Goal: Information Seeking & Learning: Check status

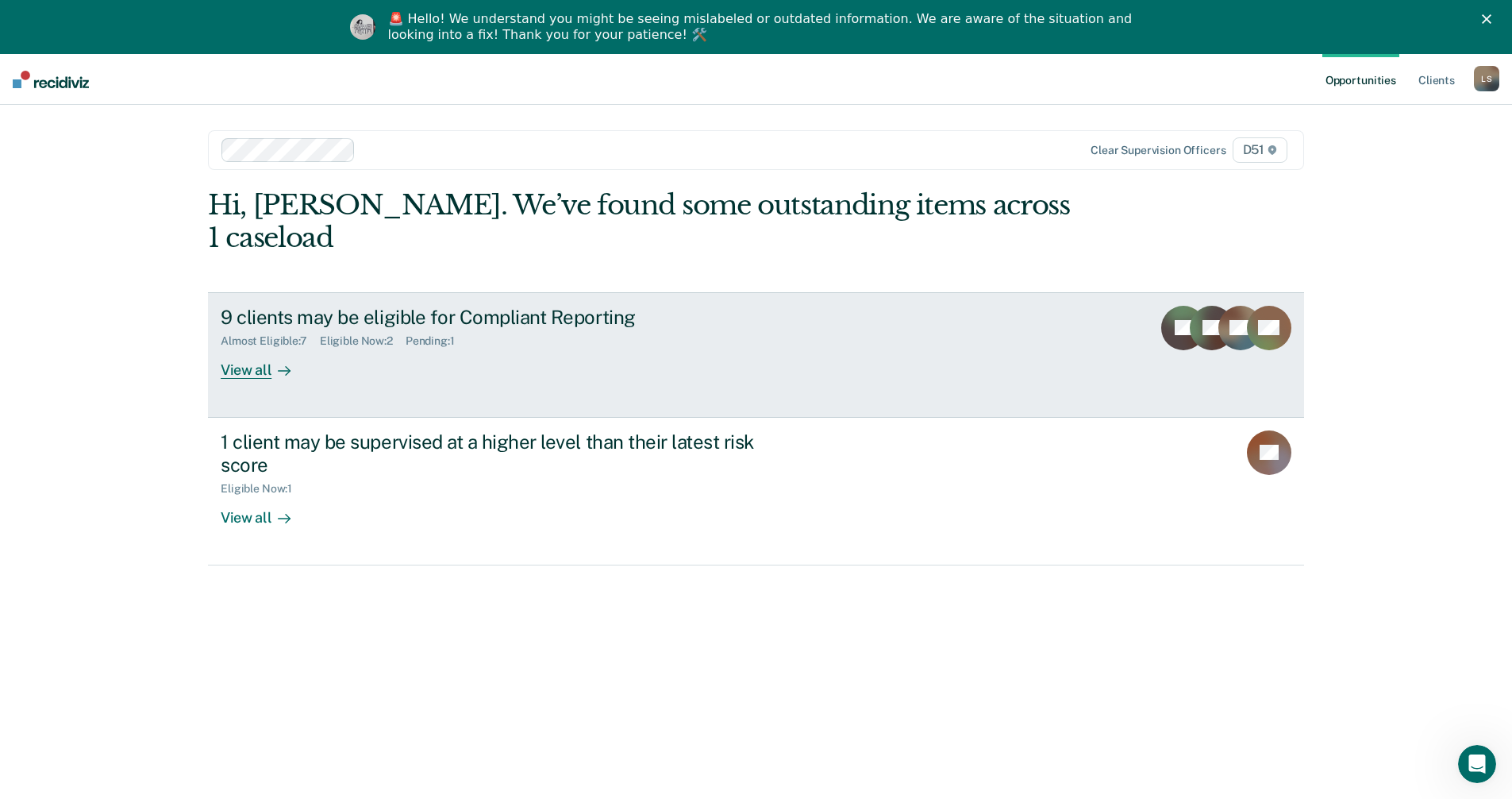
click at [540, 306] on div "9 clients may be eligible for Compliant Reporting" at bounding box center [499, 317] width 557 height 23
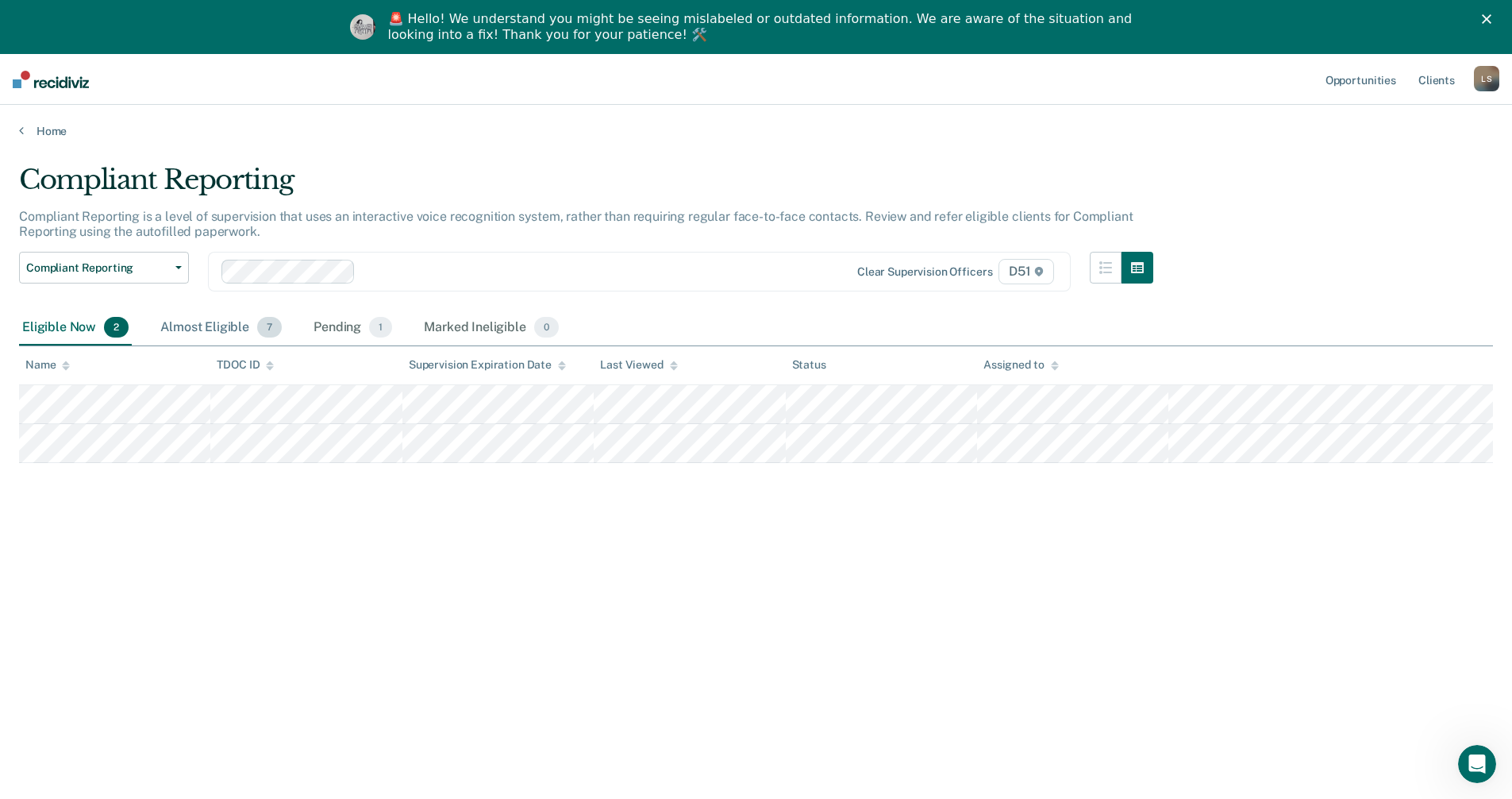
click at [215, 323] on div "Almost Eligible 7" at bounding box center [220, 327] width 128 height 35
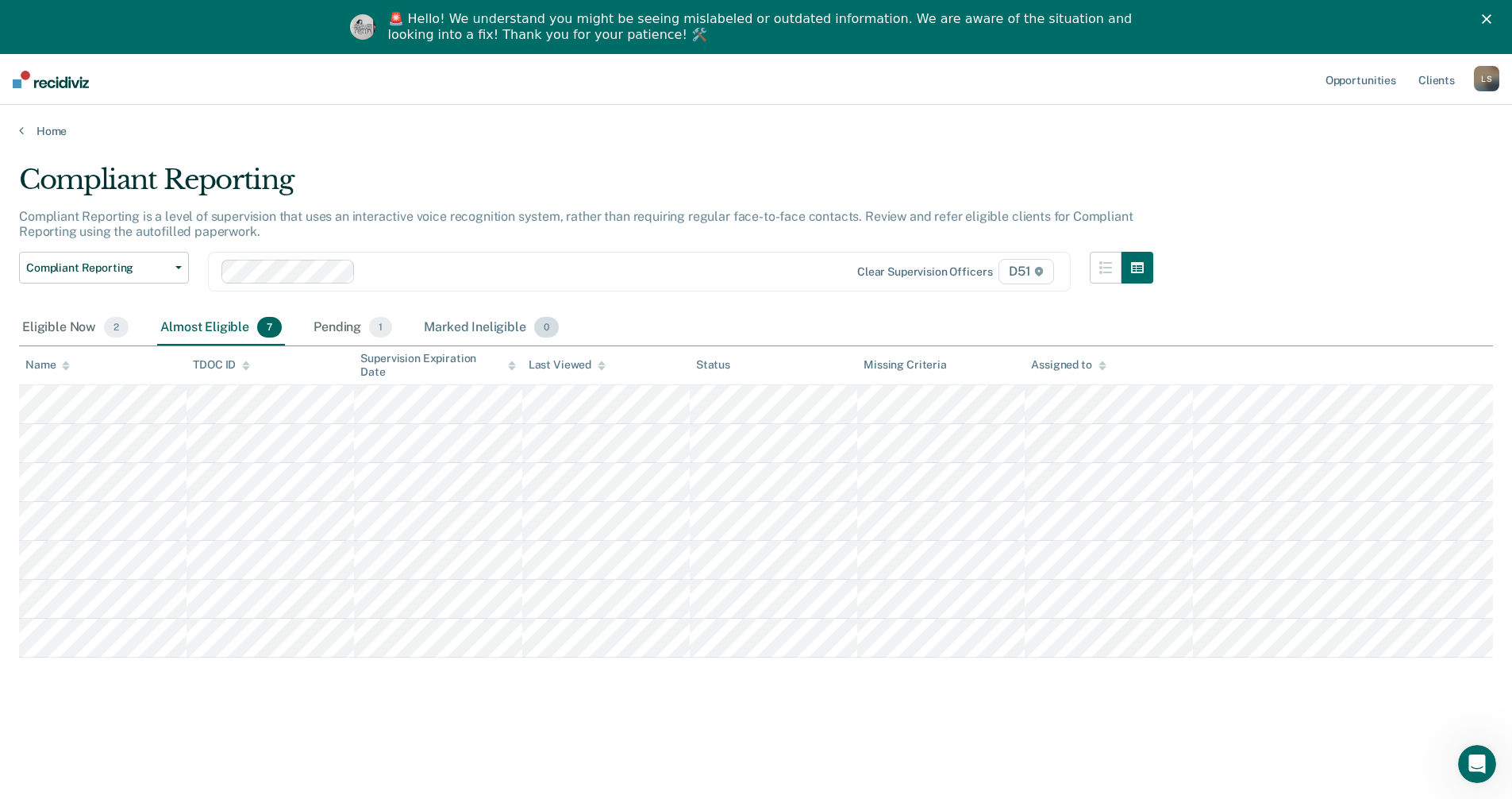
click at [451, 335] on div "Marked Ineligible 0" at bounding box center [491, 327] width 142 height 35
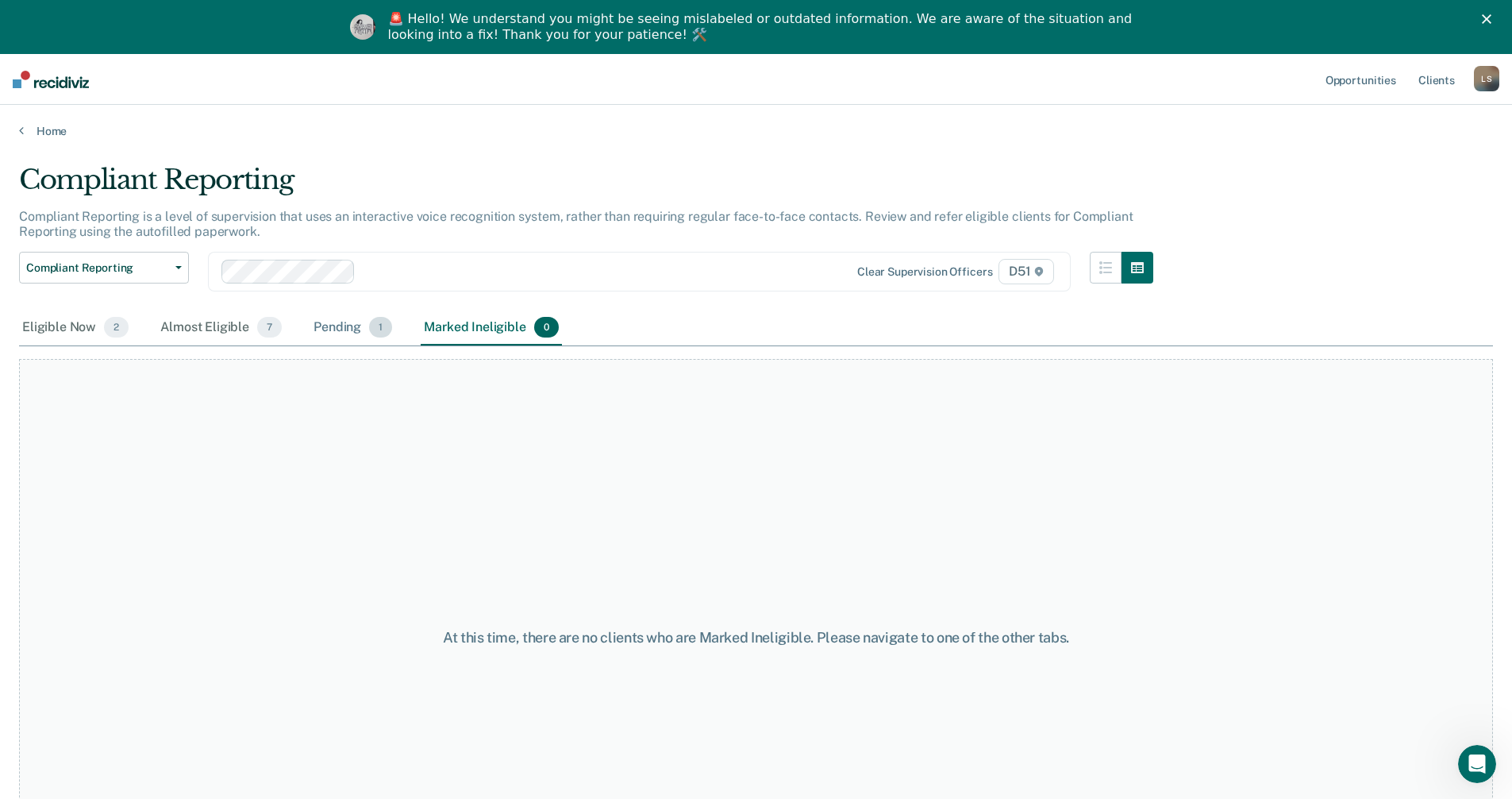
click at [333, 330] on div "Pending 1" at bounding box center [352, 327] width 85 height 35
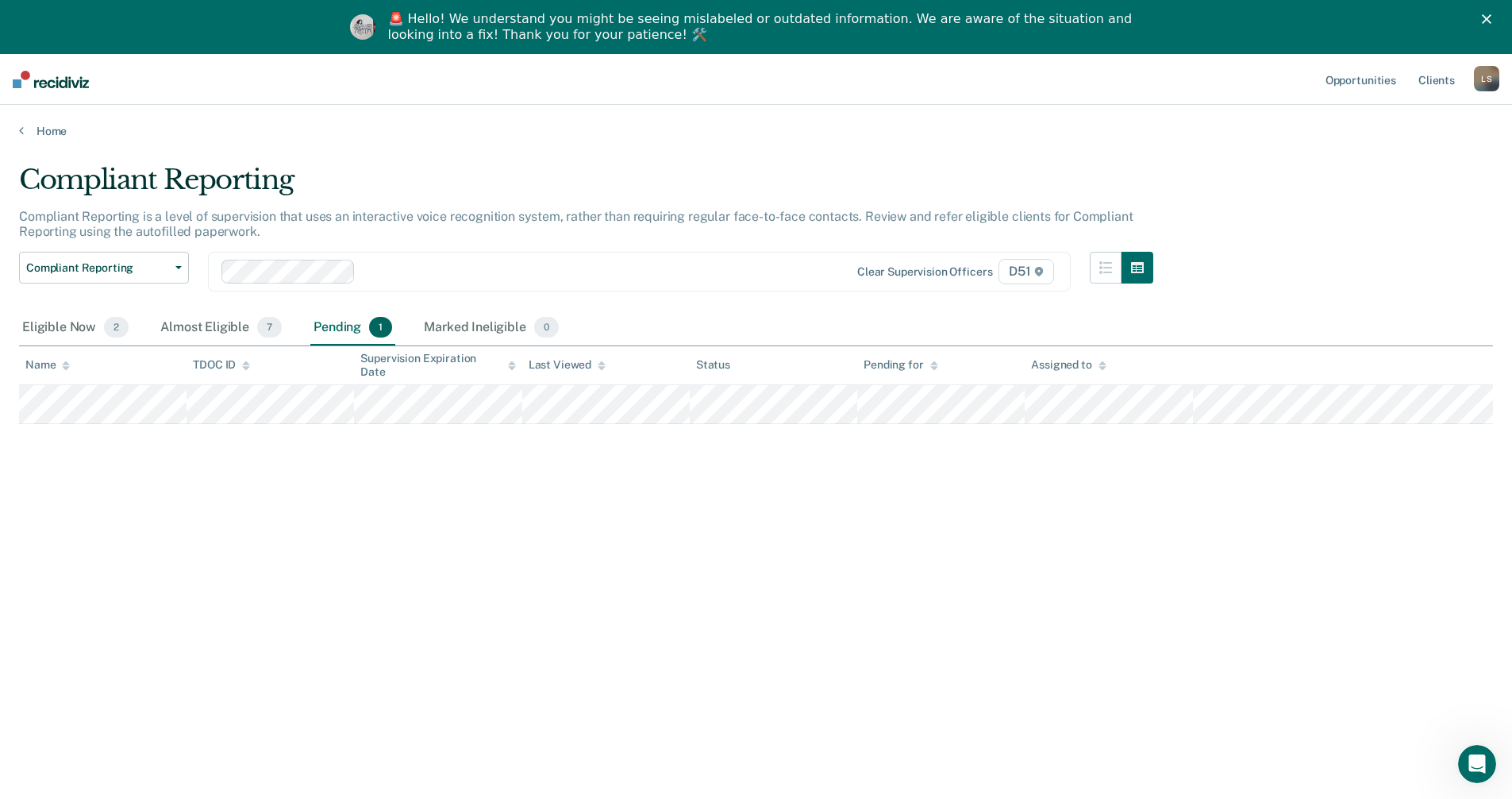
click at [1491, 20] on polygon "Close" at bounding box center [1487, 20] width 10 height 10
